Goal: Information Seeking & Learning: Learn about a topic

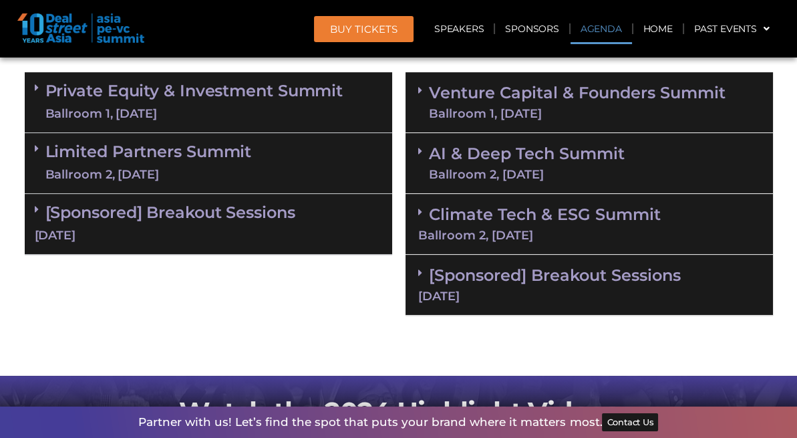
scroll to position [802, 0]
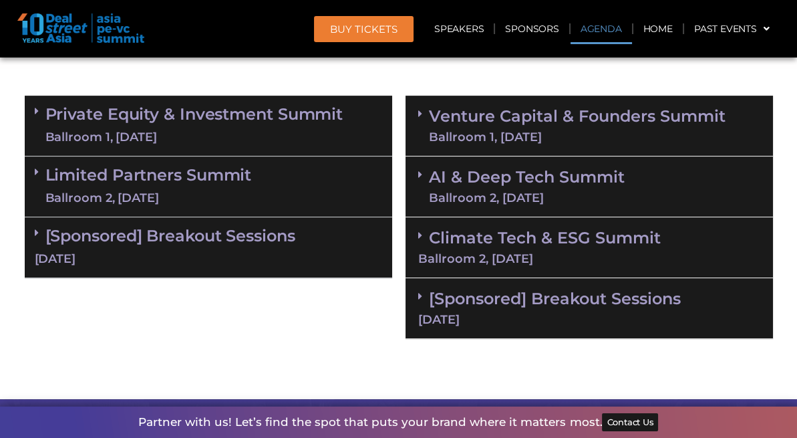
click at [606, 249] on div "Climate Tech & ESG Summit Ballroom 2, [DATE]" at bounding box center [589, 247] width 367 height 61
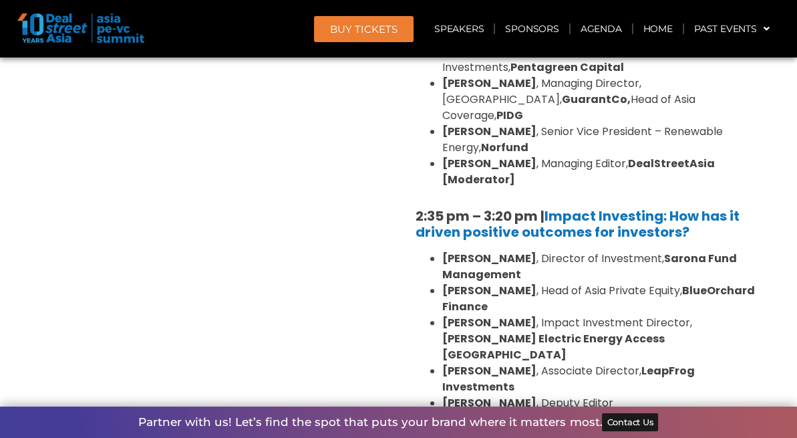
scroll to position [1269, 0]
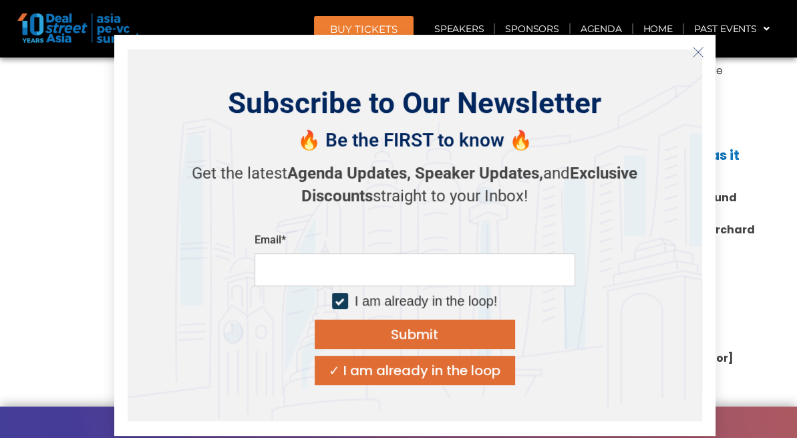
drag, startPoint x: 440, startPoint y: 225, endPoint x: 526, endPoint y: 231, distance: 85.7
click at [776, 127] on div "Venture Capital & Founders​ Summit Ballroom 1, [DATE] 8:00 am – 9:00 am | Regis…" at bounding box center [589, 352] width 381 height 1463
click at [693, 49] on icon "Close" at bounding box center [698, 52] width 12 height 12
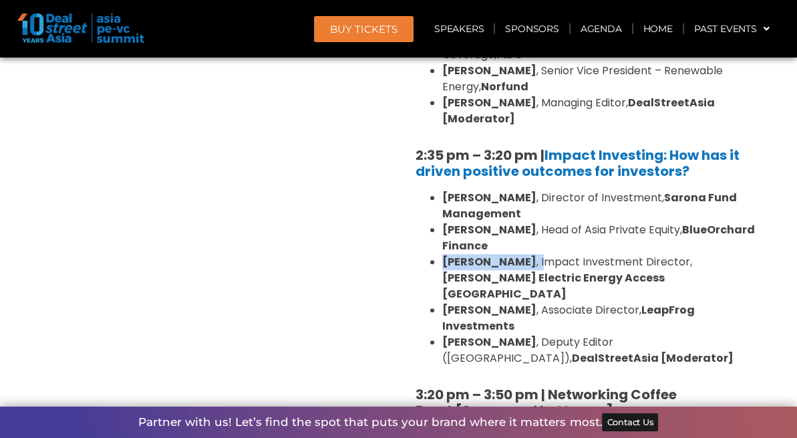
drag, startPoint x: 440, startPoint y: 225, endPoint x: 531, endPoint y: 228, distance: 90.2
click at [531, 228] on ul "[PERSON_NAME] , Director of Investment, Sarona Fund Management [PERSON_NAME] , …" at bounding box center [589, 278] width 347 height 176
copy li "[PERSON_NAME] , I"
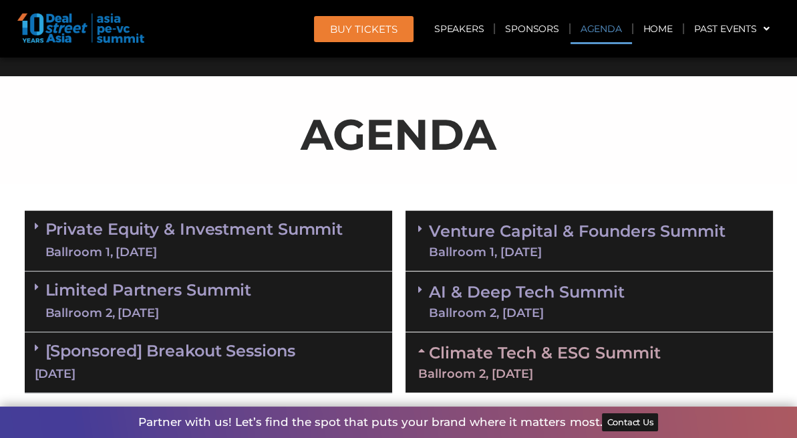
scroll to position [735, 0]
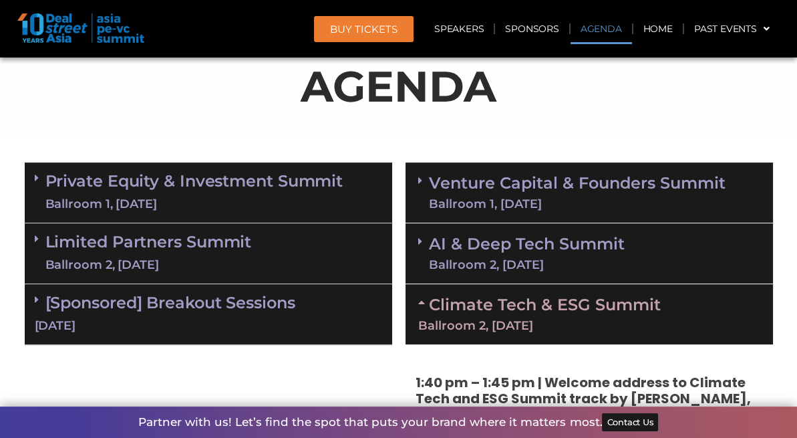
click at [231, 177] on link "Private Equity & Investment Summit Ballroom 1, [DATE]" at bounding box center [194, 192] width 298 height 40
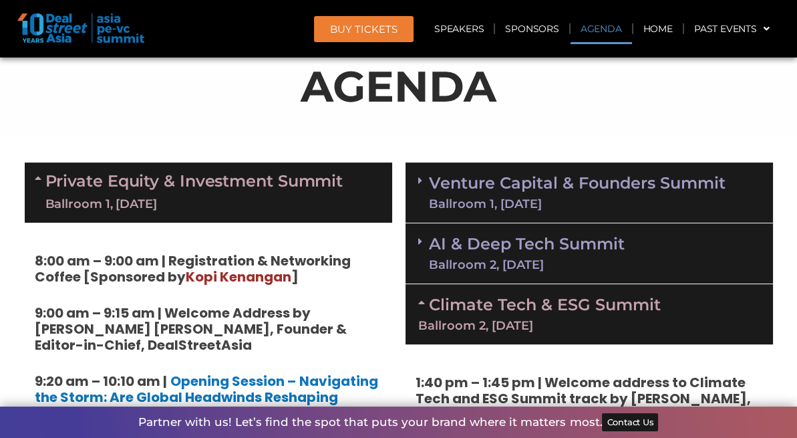
click at [569, 179] on link "Venture Capital & Founders​ Summit Ballroom 1, [DATE]" at bounding box center [577, 192] width 297 height 35
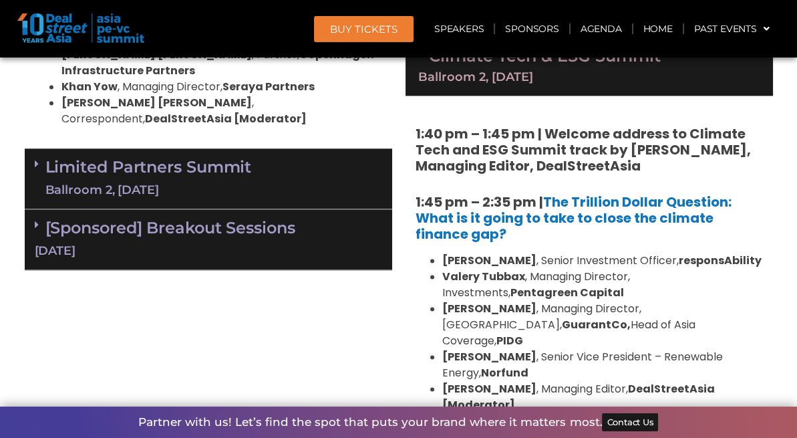
scroll to position [2873, 0]
